Goal: Transaction & Acquisition: Purchase product/service

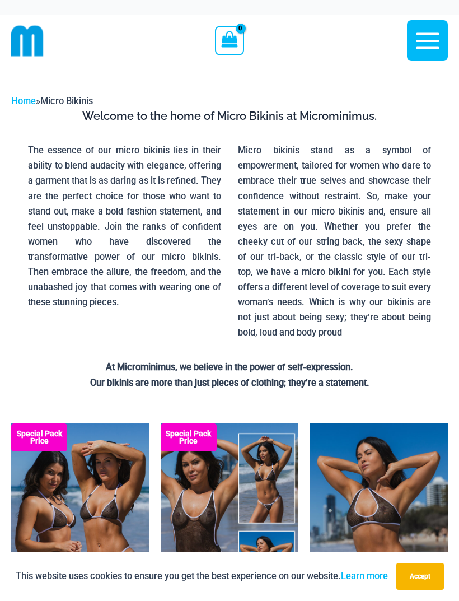
click at [423, 582] on button "Accept" at bounding box center [420, 576] width 48 height 27
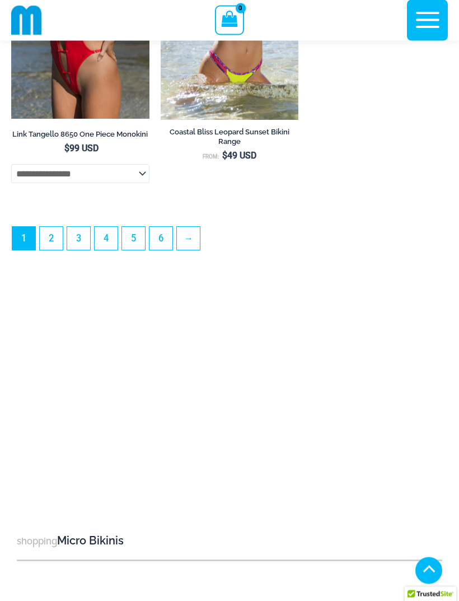
scroll to position [3558, 0]
click at [52, 250] on link "2" at bounding box center [51, 238] width 23 height 23
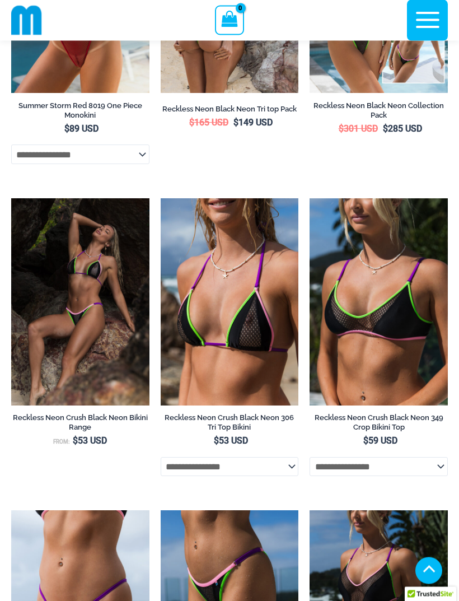
scroll to position [1468, 0]
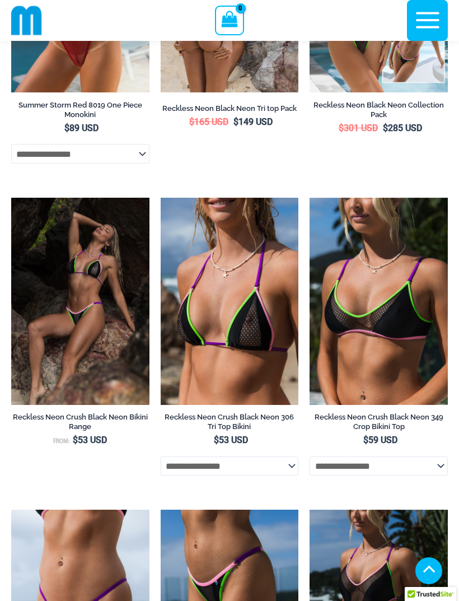
click at [442, 475] on select "**********" at bounding box center [379, 465] width 138 height 19
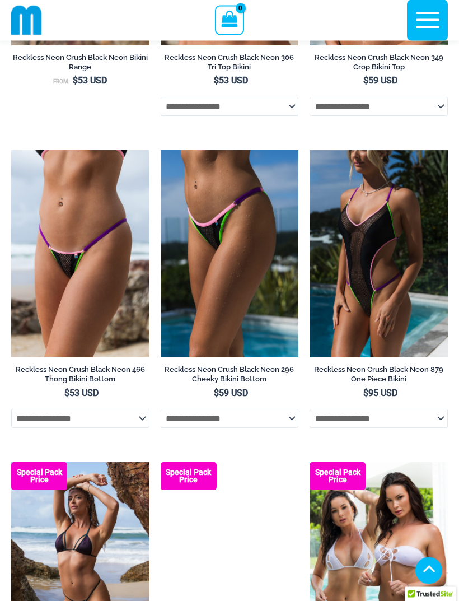
scroll to position [1828, 0]
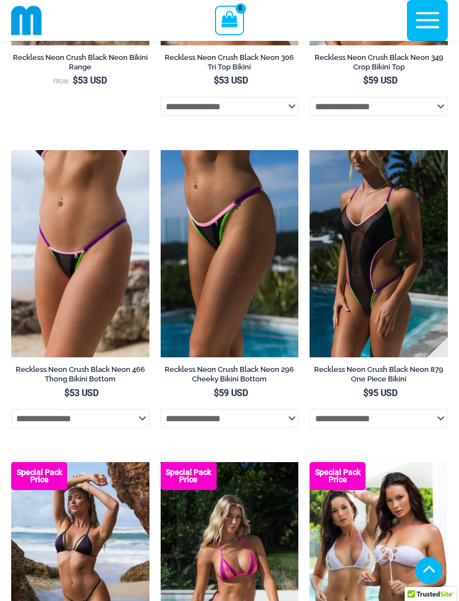
click at [161, 150] on img at bounding box center [161, 150] width 0 height 0
